Goal: Check status: Check status

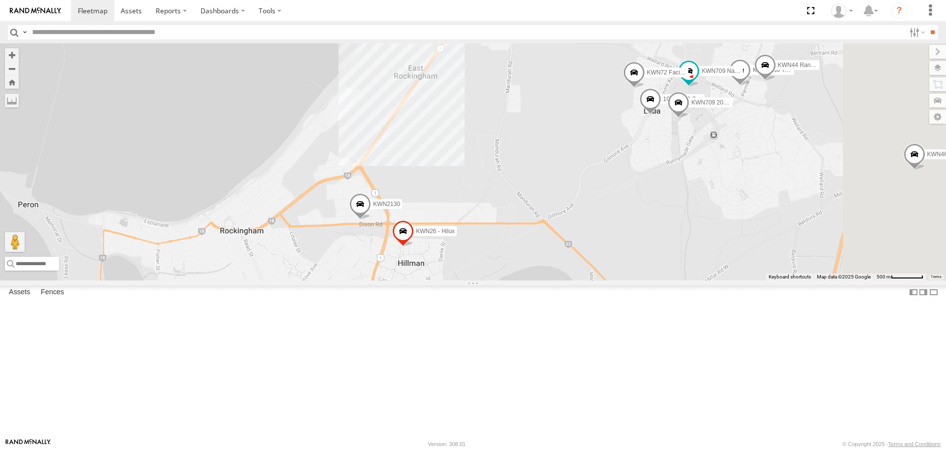
drag, startPoint x: 545, startPoint y: 403, endPoint x: 498, endPoint y: 325, distance: 90.8
click at [501, 280] on div "KWN5356 2001086 Camera Trailer Rangers 1HAR956 Coor. Stat. Planing 1HSS259 Coor…" at bounding box center [473, 161] width 946 height 236
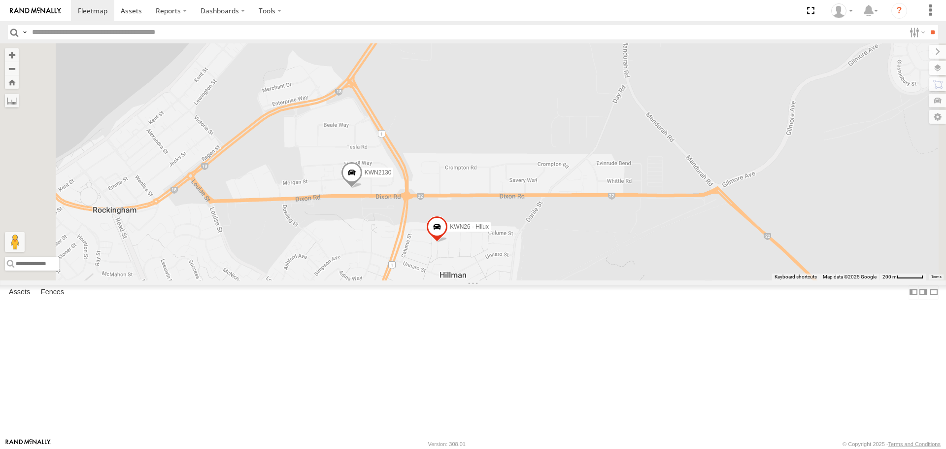
click at [363, 188] on span at bounding box center [352, 175] width 22 height 27
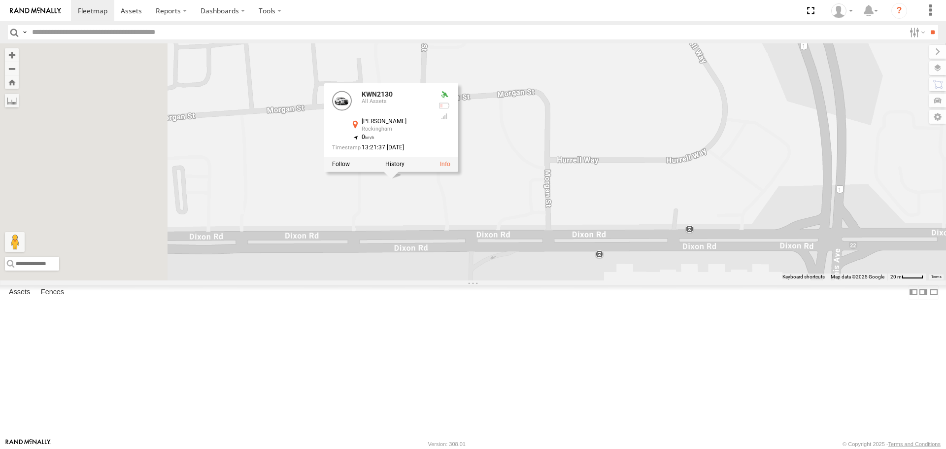
drag, startPoint x: 464, startPoint y: 265, endPoint x: 568, endPoint y: 283, distance: 105.5
click at [568, 280] on div "KWN5356 2001086 Camera Trailer Rangers 1HAR956 Coor. Stat. Planing 1HSS259 Coor…" at bounding box center [473, 161] width 946 height 236
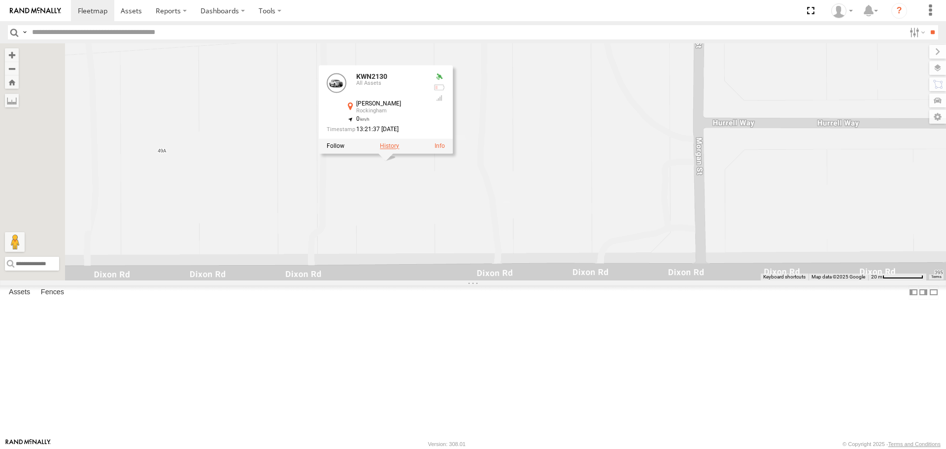
click at [399, 150] on label at bounding box center [389, 146] width 19 height 7
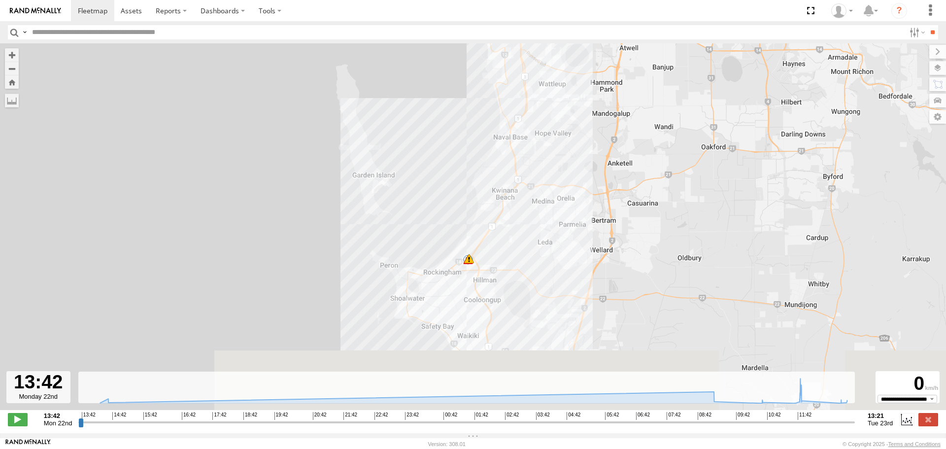
drag, startPoint x: 520, startPoint y: 341, endPoint x: 542, endPoint y: 241, distance: 102.4
click at [542, 241] on div "KWN2130 13:43 Mon 14:09 Mon 14:24 Mon 09:13 Tue 5 9 13 11 28" at bounding box center [473, 231] width 946 height 377
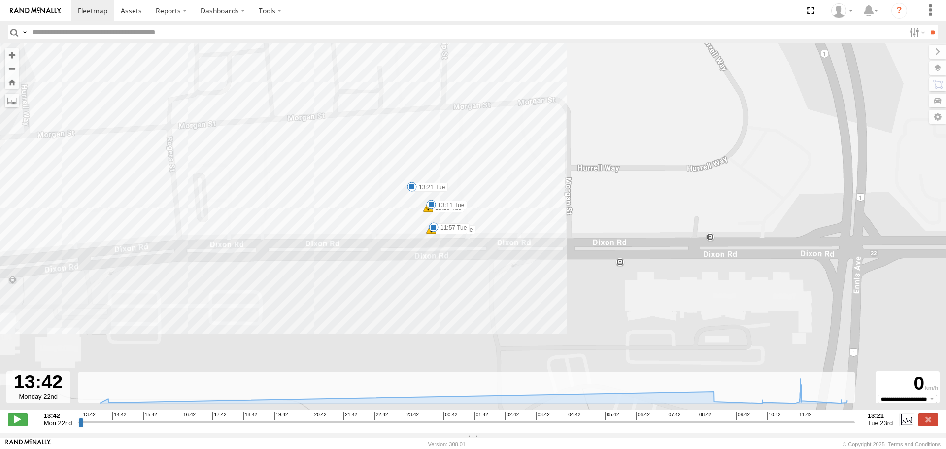
drag, startPoint x: 587, startPoint y: 369, endPoint x: 451, endPoint y: 299, distance: 152.5
click at [451, 299] on div "KWN2130 13:43 Mon 14:09 Mon 14:24 Mon 09:13 Tue 10:44 Tue 11:44 Tue 11:57 Tue 1…" at bounding box center [473, 231] width 946 height 377
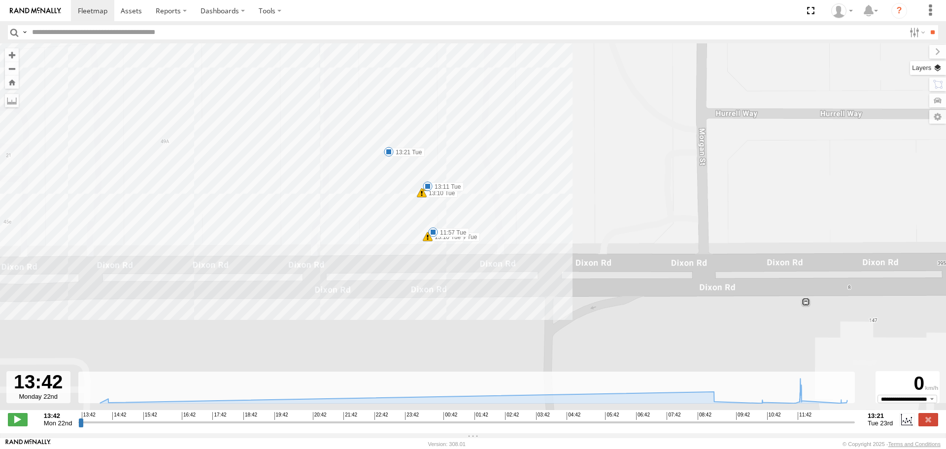
click at [939, 67] on label at bounding box center [928, 68] width 36 height 14
click at [0, 0] on label at bounding box center [0, 0] width 0 height 0
click at [0, 0] on span "Satellite" at bounding box center [0, 0] width 0 height 0
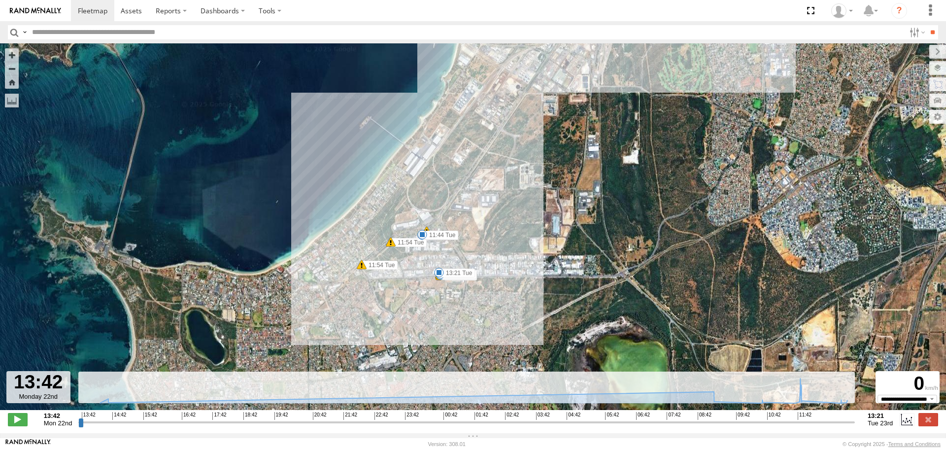
click at [13, 35] on input "button" at bounding box center [14, 32] width 13 height 14
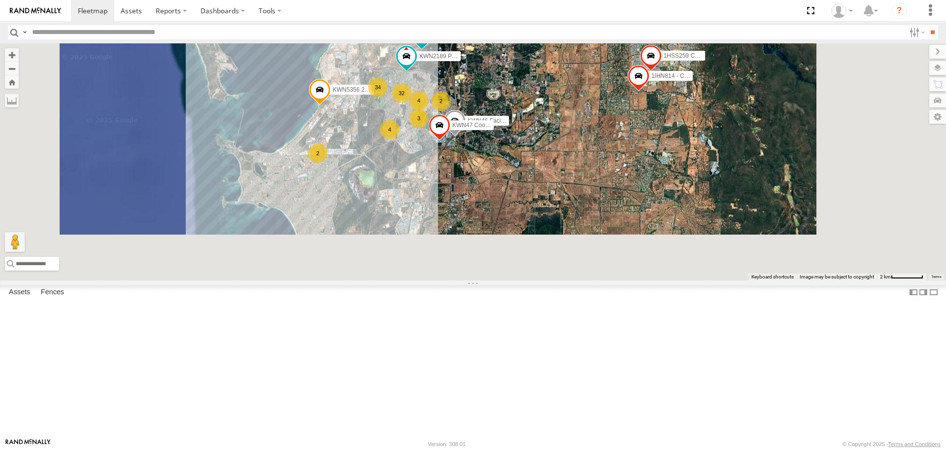
drag, startPoint x: 557, startPoint y: 384, endPoint x: 514, endPoint y: 184, distance: 205.2
click at [514, 184] on div "KWN5356 2001086 Camera Trailer Rangers KWN2189 Playground Officer 1HSS259 Coor.…" at bounding box center [473, 161] width 946 height 236
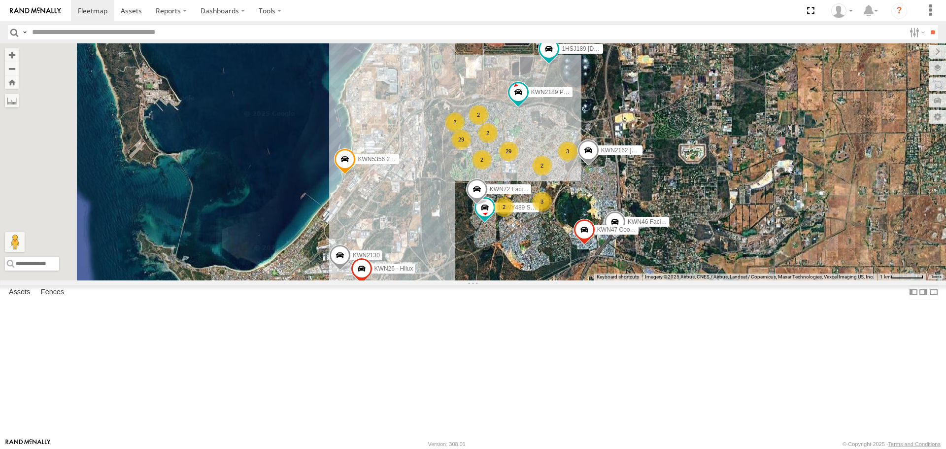
drag, startPoint x: 579, startPoint y: 149, endPoint x: 633, endPoint y: 264, distance: 127.2
click at [633, 264] on div "KWN5356 2001086 Camera Trailer Rangers KWN2189 Playground Officer 1HSS259 Coor.…" at bounding box center [473, 161] width 946 height 236
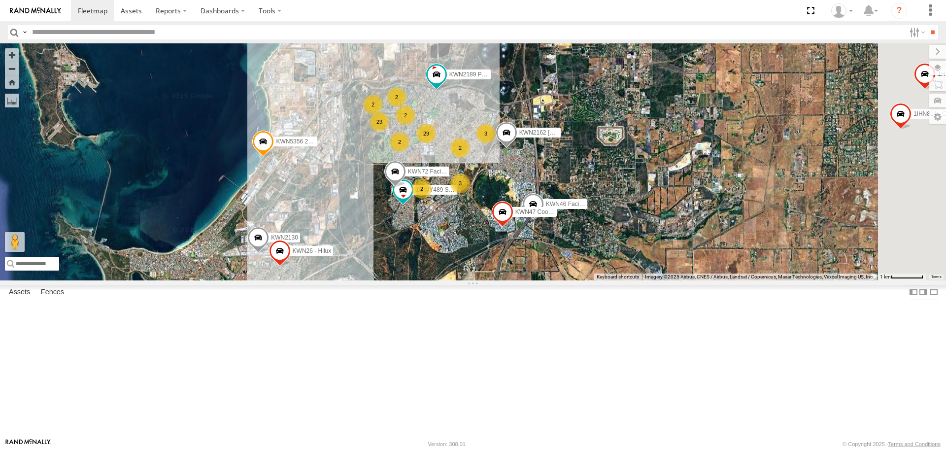
drag, startPoint x: 628, startPoint y: 341, endPoint x: 528, endPoint y: 318, distance: 102.1
click at [528, 280] on div "KWN5356 2001086 Camera Trailer Rangers KWN2189 Playground Officer 1HSS259 Coor.…" at bounding box center [473, 161] width 946 height 236
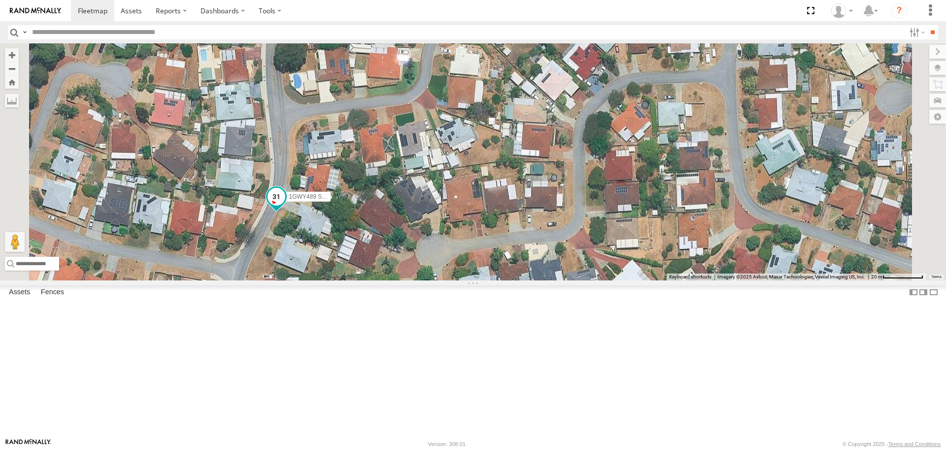
click at [356, 201] on span "1GWY489 Signage Truck" at bounding box center [322, 197] width 67 height 7
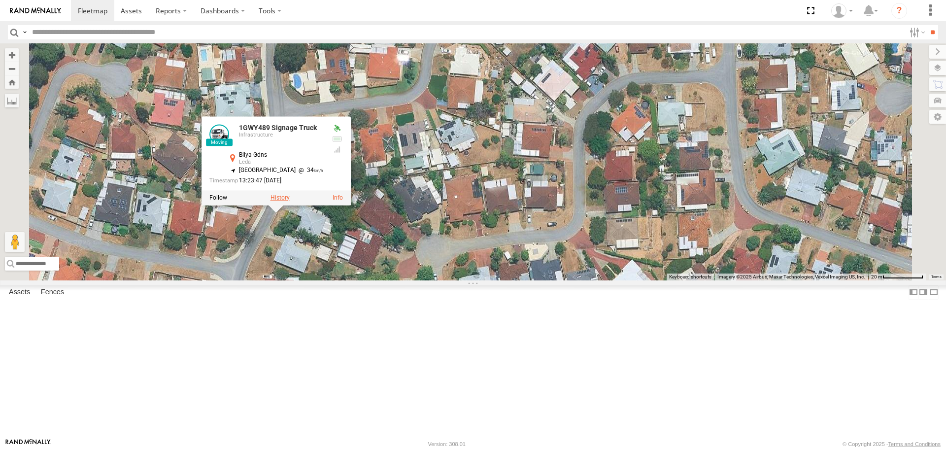
click at [290, 202] on label at bounding box center [279, 198] width 19 height 7
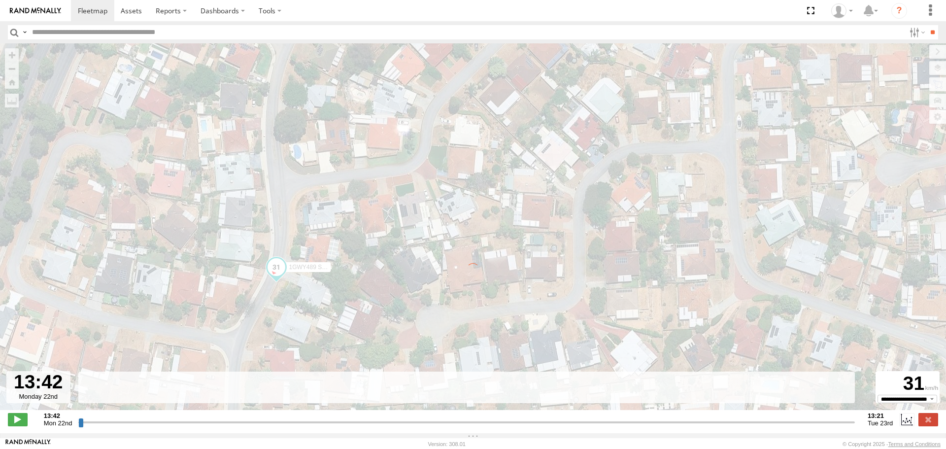
type input "**********"
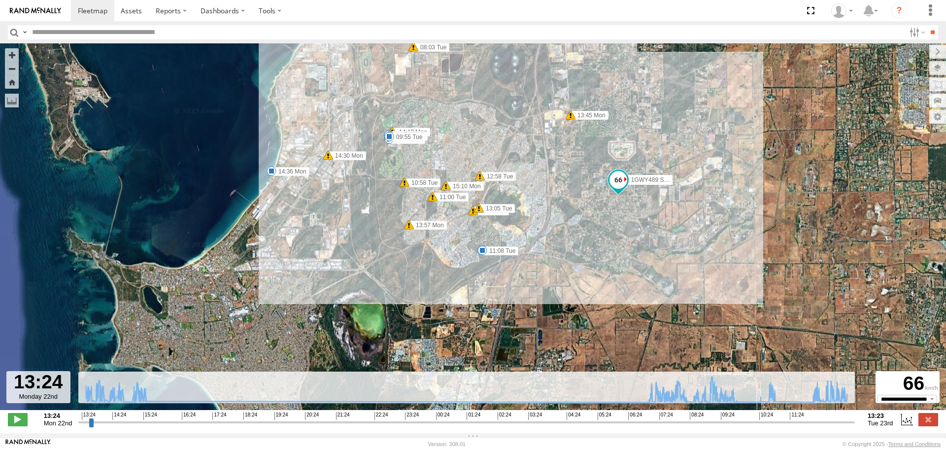
drag, startPoint x: 531, startPoint y: 294, endPoint x: 516, endPoint y: 155, distance: 139.7
click at [517, 156] on div "1GWY489 Signage Truck 13:45 Mon 13:57 Mon 14:18 Mon 14:18 Mon 14:19 Mon 14:30 M…" at bounding box center [473, 231] width 946 height 377
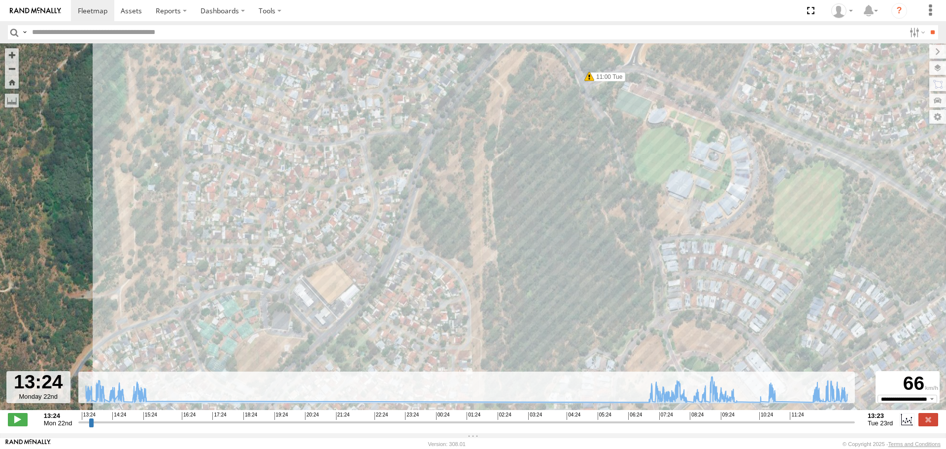
drag, startPoint x: 433, startPoint y: 302, endPoint x: 468, endPoint y: 11, distance: 292.8
click at [468, 12] on body at bounding box center [473, 224] width 946 height 449
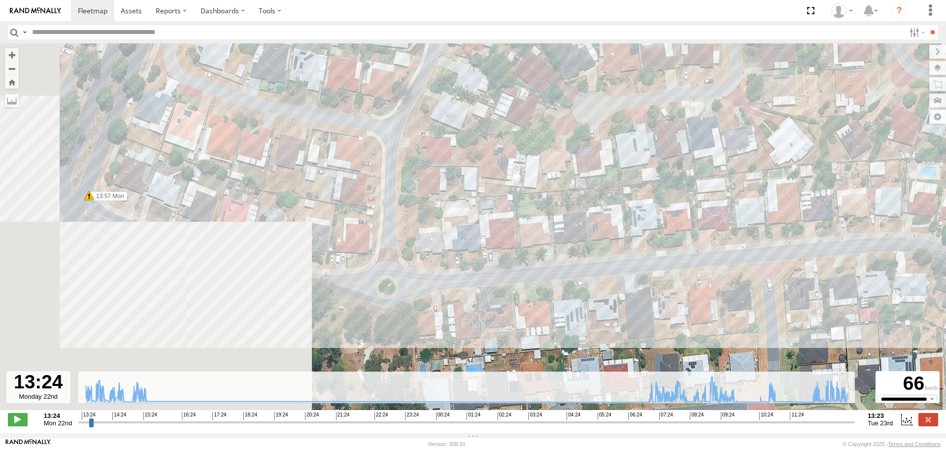
drag, startPoint x: 164, startPoint y: 194, endPoint x: 482, endPoint y: 361, distance: 359.0
click at [483, 361] on div "1GWY489 Signage Truck 13:45 Mon 13:57 Mon 14:18 Mon 14:18 Mon 14:19 Mon 14:30 M…" at bounding box center [473, 231] width 946 height 377
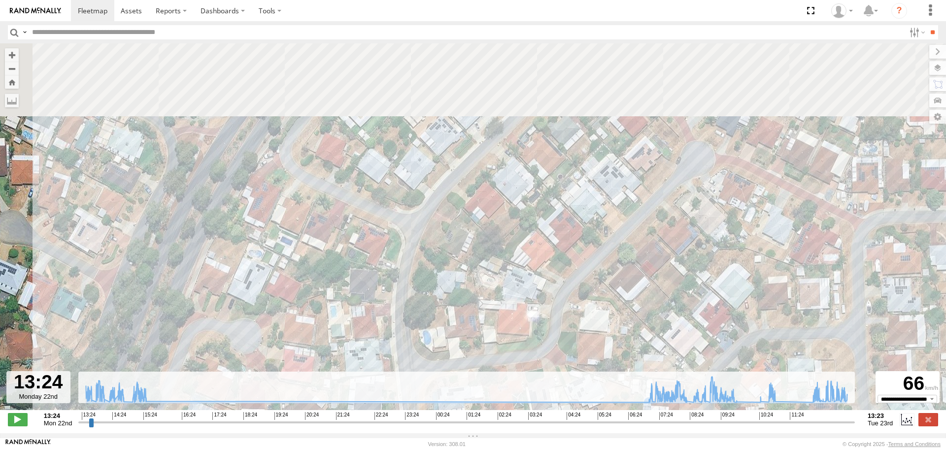
drag, startPoint x: 487, startPoint y: 243, endPoint x: 474, endPoint y: 449, distance: 205.8
click at [474, 448] on html at bounding box center [473, 224] width 946 height 449
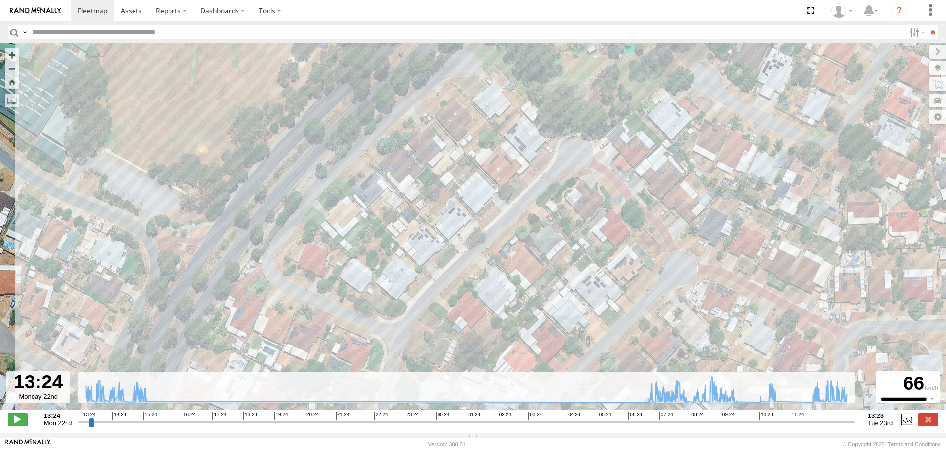
drag, startPoint x: 489, startPoint y: 200, endPoint x: 477, endPoint y: 283, distance: 83.6
click at [477, 283] on div "1GWY489 Signage Truck 13:45 Mon 13:57 Mon 14:18 Mon 14:18 Mon 14:19 Mon 14:30 M…" at bounding box center [473, 231] width 946 height 377
click at [707, 404] on icon at bounding box center [706, 401] width 8 height 8
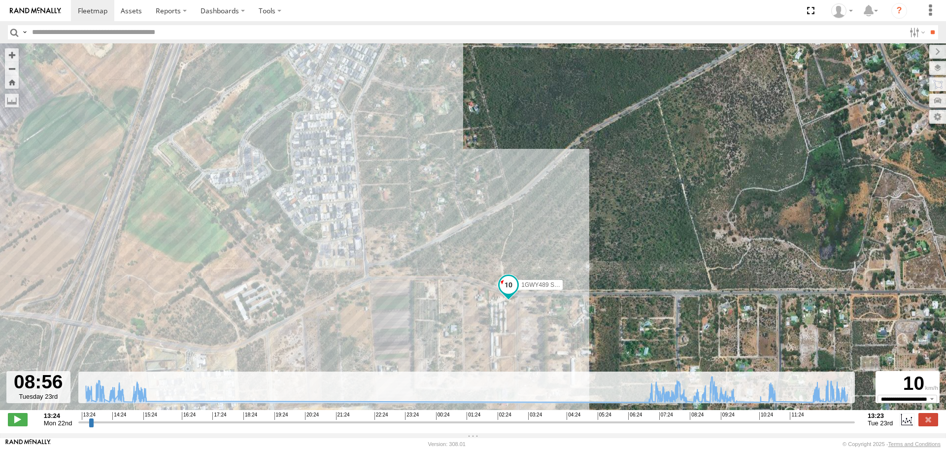
click at [10, 32] on input "button" at bounding box center [14, 32] width 13 height 14
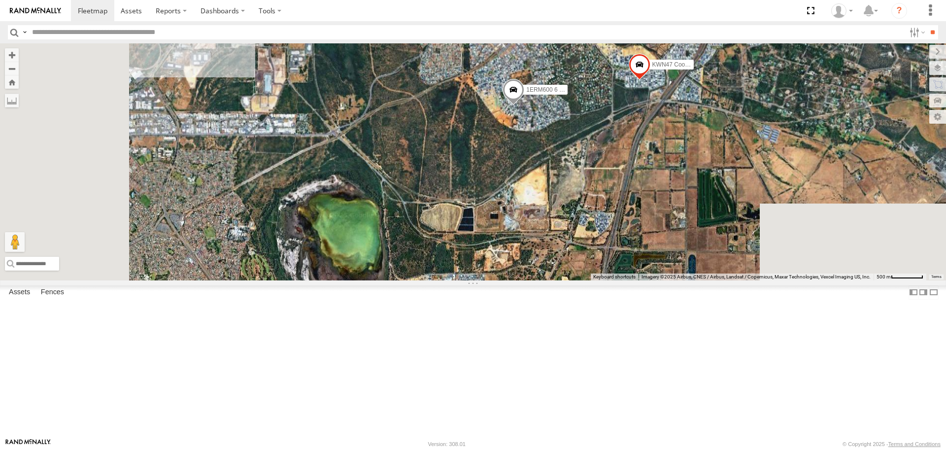
drag, startPoint x: 501, startPoint y: 358, endPoint x: 585, endPoint y: 76, distance: 294.7
click at [585, 76] on div "25 KWN40 Tree Officer 29 1TUP290 Mower Trailer (Parks) KWN2189 Playground Offic…" at bounding box center [473, 161] width 946 height 236
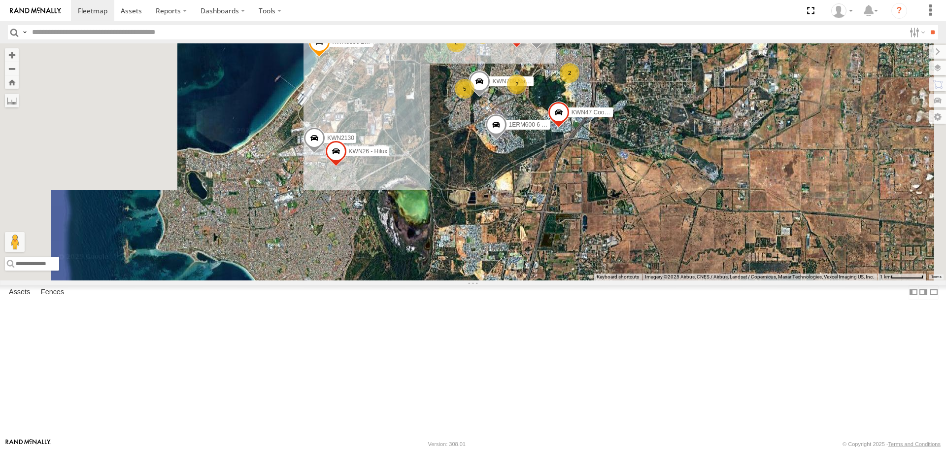
drag, startPoint x: 490, startPoint y: 184, endPoint x: 563, endPoint y: 250, distance: 97.7
click at [563, 250] on div "KWN40 Tree Officer KWN2189 Playground Officer KWN709 Natural Areas KWN2182 2001…" at bounding box center [473, 161] width 946 height 236
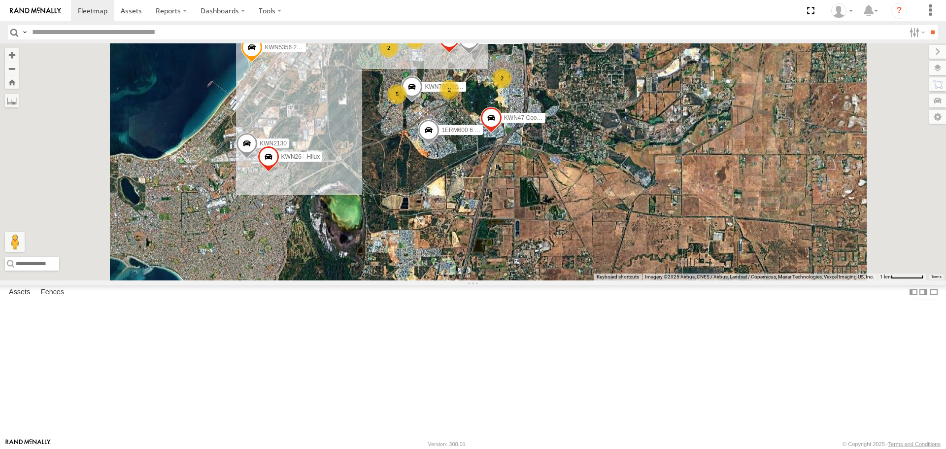
click at [15, 26] on input "button" at bounding box center [14, 32] width 13 height 14
